Goal: Find specific page/section: Find specific page/section

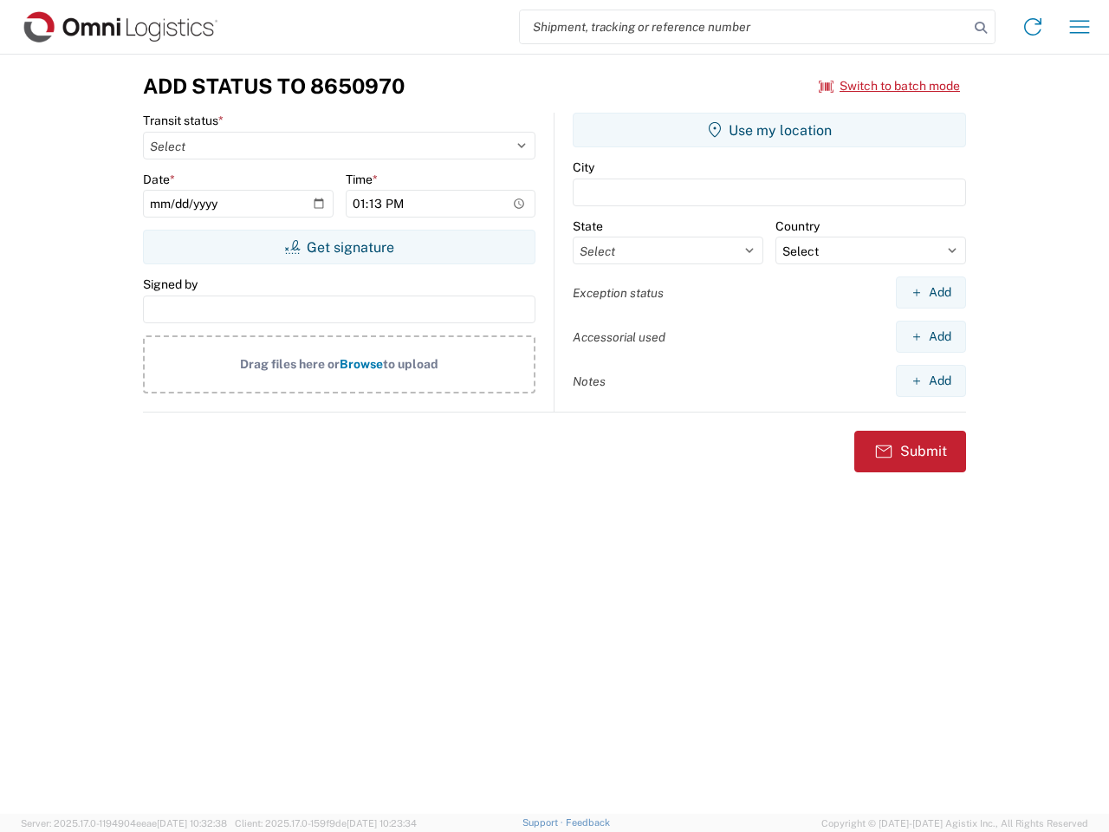
click at [744, 27] on input "search" at bounding box center [744, 26] width 449 height 33
click at [981, 28] on icon at bounding box center [981, 28] width 24 height 24
click at [1033, 27] on icon at bounding box center [1033, 27] width 28 height 28
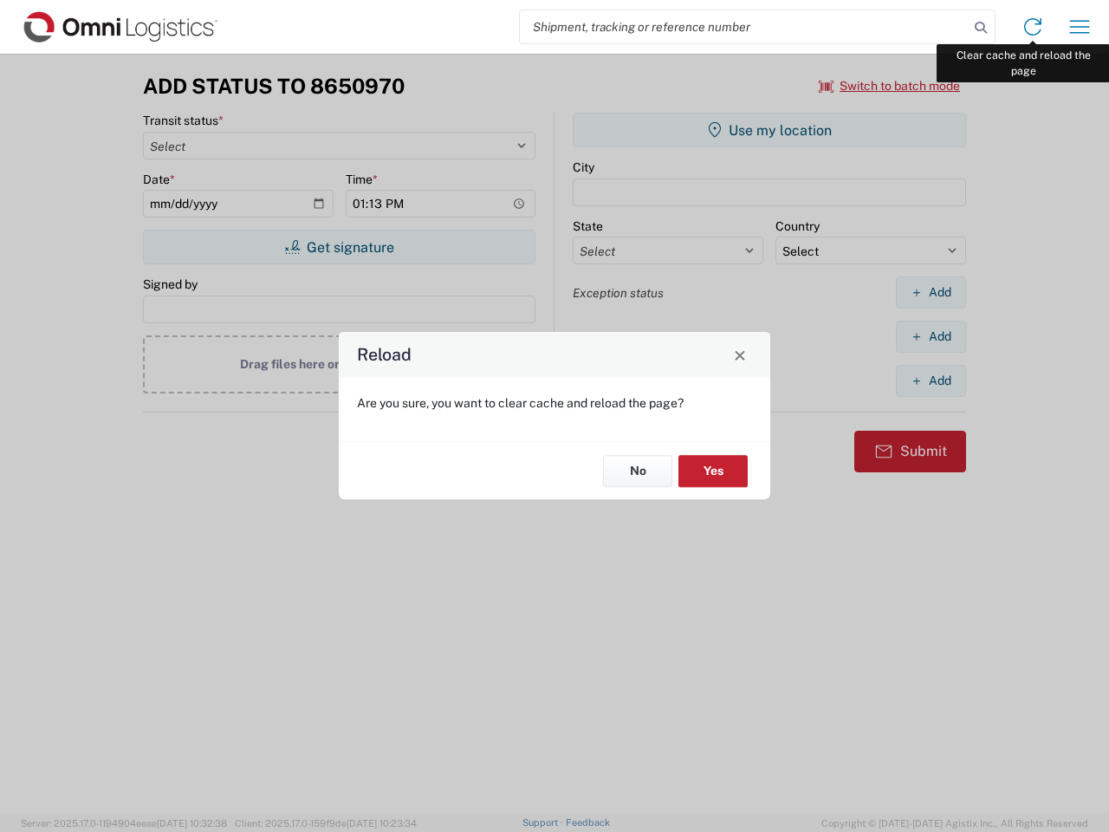
click at [1079, 27] on div "Reload Are you sure, you want to clear cache and reload the page? No Yes" at bounding box center [554, 416] width 1109 height 832
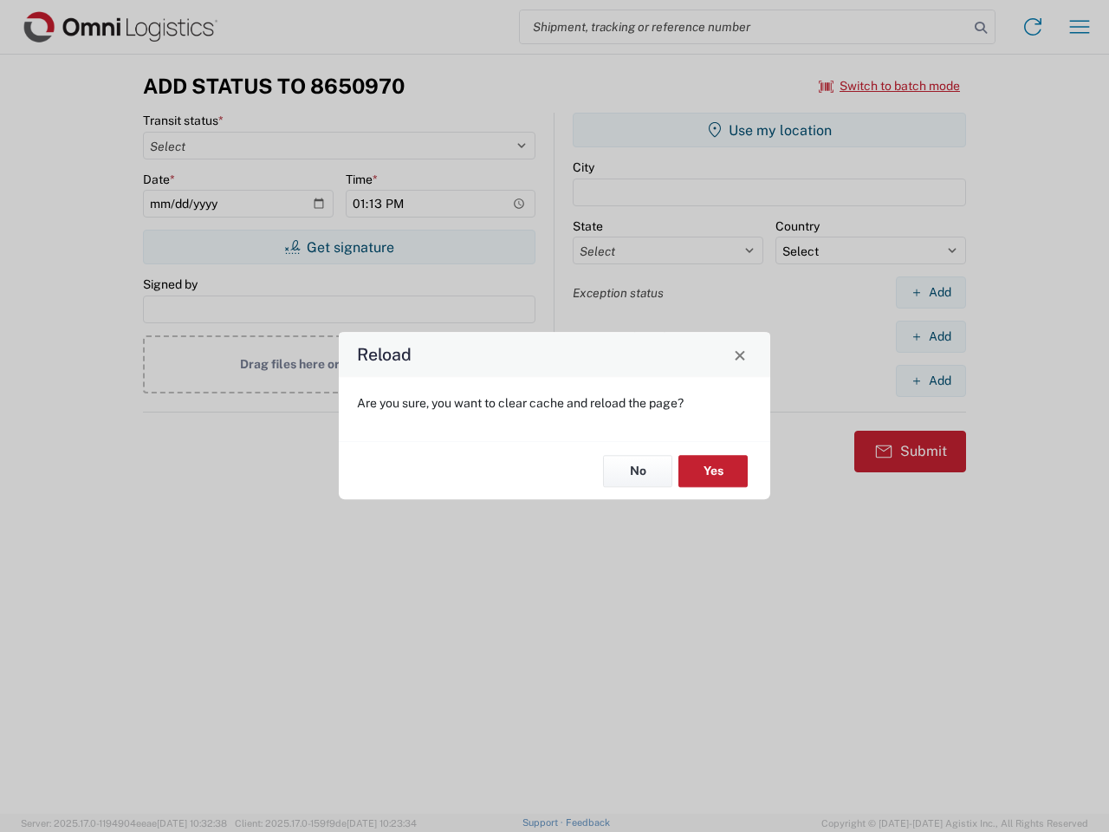
click at [890, 86] on div "Reload Are you sure, you want to clear cache and reload the page? No Yes" at bounding box center [554, 416] width 1109 height 832
click at [339, 247] on div "Reload Are you sure, you want to clear cache and reload the page? No Yes" at bounding box center [554, 416] width 1109 height 832
click at [769, 130] on div "Reload Are you sure, you want to clear cache and reload the page? No Yes" at bounding box center [554, 416] width 1109 height 832
click at [930, 292] on div "Reload Are you sure, you want to clear cache and reload the page? No Yes" at bounding box center [554, 416] width 1109 height 832
click at [930, 336] on div "Reload Are you sure, you want to clear cache and reload the page? No Yes" at bounding box center [554, 416] width 1109 height 832
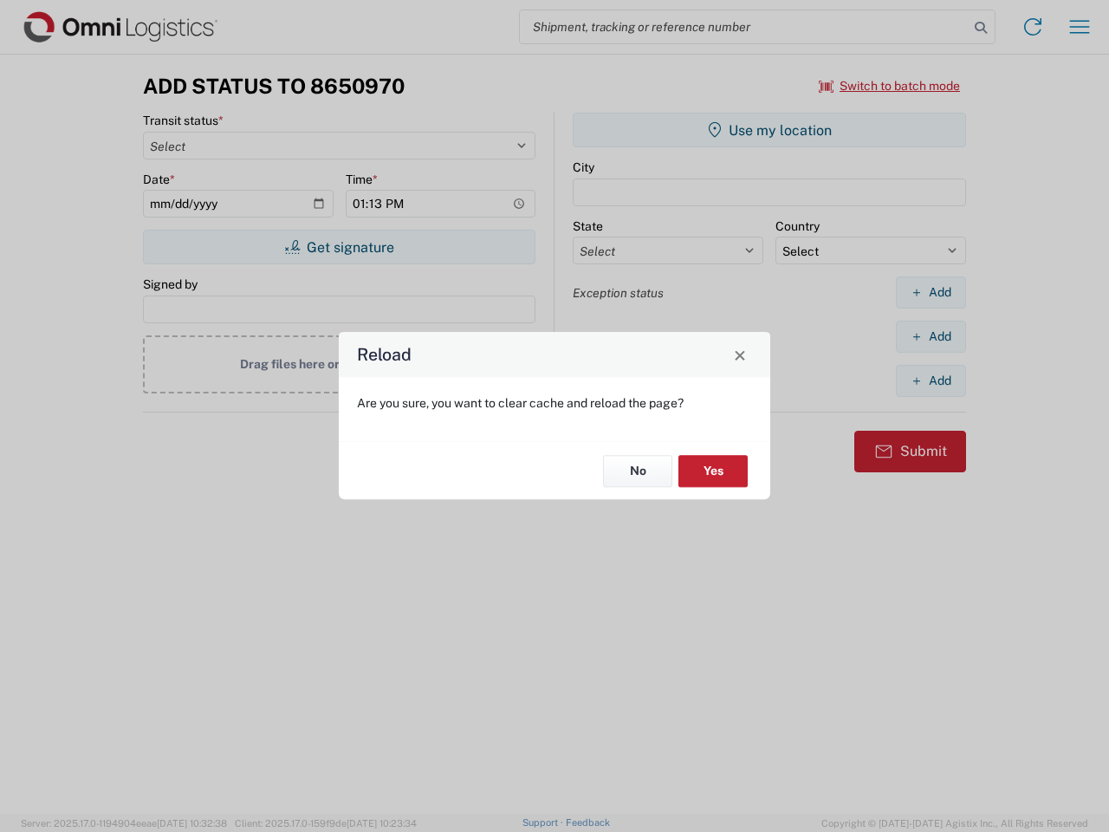
click at [930, 380] on div "Reload Are you sure, you want to clear cache and reload the page? No Yes" at bounding box center [554, 416] width 1109 height 832
